Goal: Communication & Community: Participate in discussion

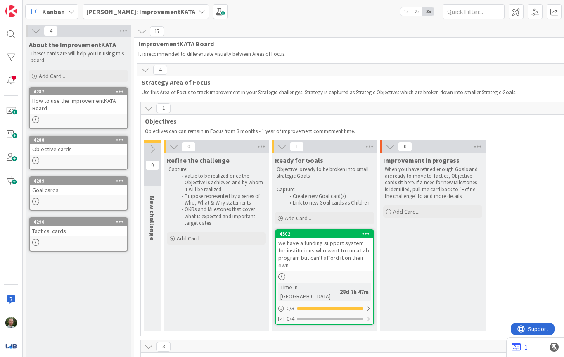
click at [129, 7] on span "[PERSON_NAME]: ImprovementKATA" at bounding box center [140, 12] width 109 height 10
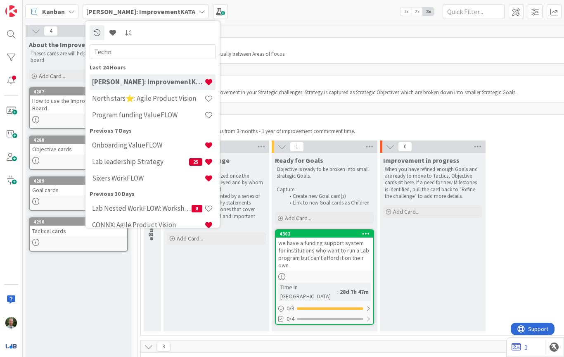
type input "Techni"
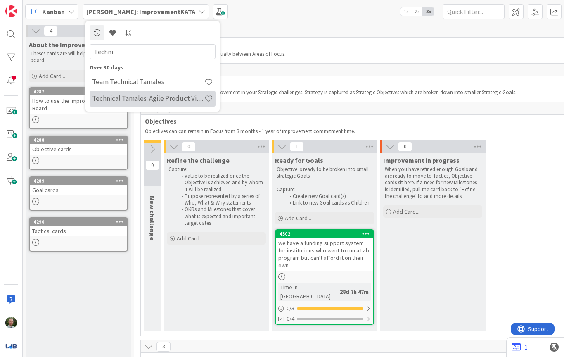
click at [156, 100] on h4 "Technical Tamales: Agile Product Vision" at bounding box center [148, 98] width 112 height 8
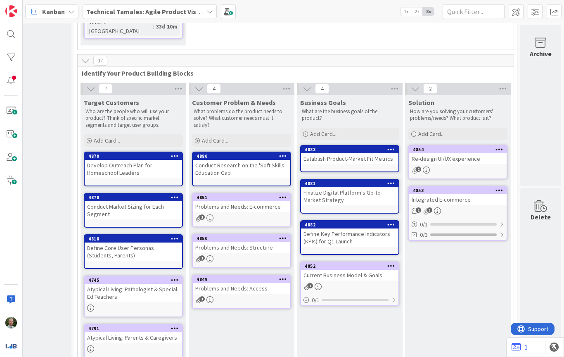
scroll to position [247, 168]
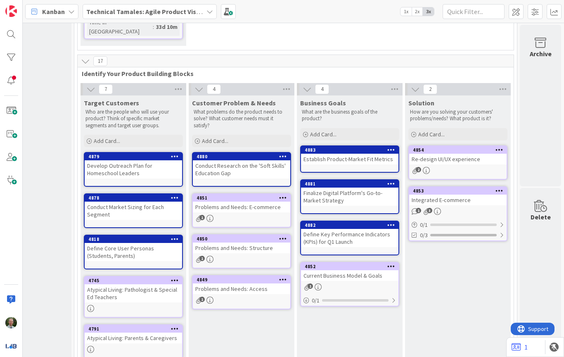
click at [464, 208] on div "1 3" at bounding box center [458, 211] width 98 height 7
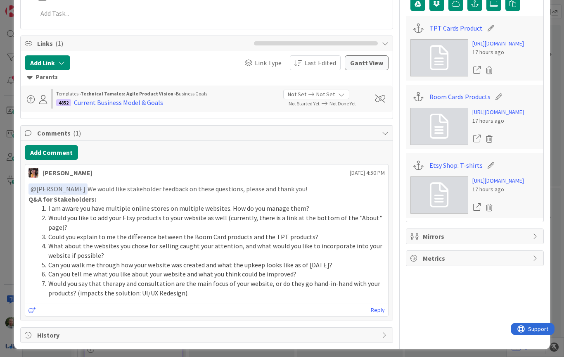
scroll to position [227, 0]
click at [382, 307] on link "Reply" at bounding box center [378, 310] width 14 height 10
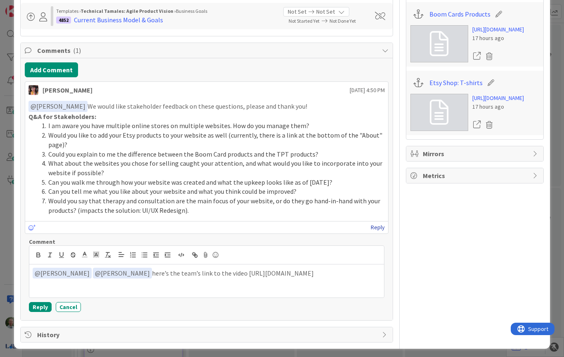
scroll to position [309, 0]
click at [211, 271] on p "﻿ @ [PERSON_NAME] ﻿ ﻿ @ [PERSON_NAME] ﻿ here’s the team’s link to the video [UR…" at bounding box center [207, 273] width 348 height 11
click at [43, 304] on button "Reply" at bounding box center [40, 307] width 23 height 10
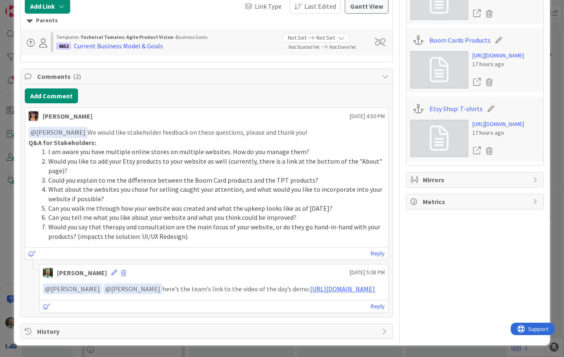
scroll to position [289, 0]
click at [310, 292] on link "[URL][DOMAIN_NAME]" at bounding box center [342, 289] width 65 height 8
